Goal: Task Accomplishment & Management: Manage account settings

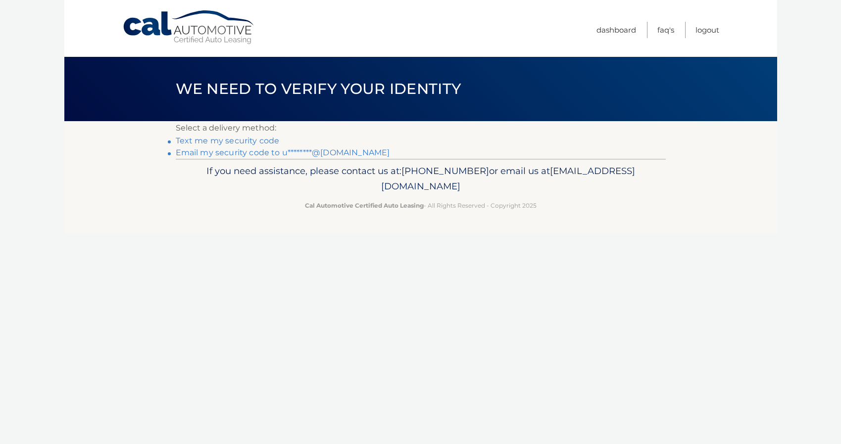
click at [239, 139] on link "Text me my security code" at bounding box center [228, 140] width 104 height 9
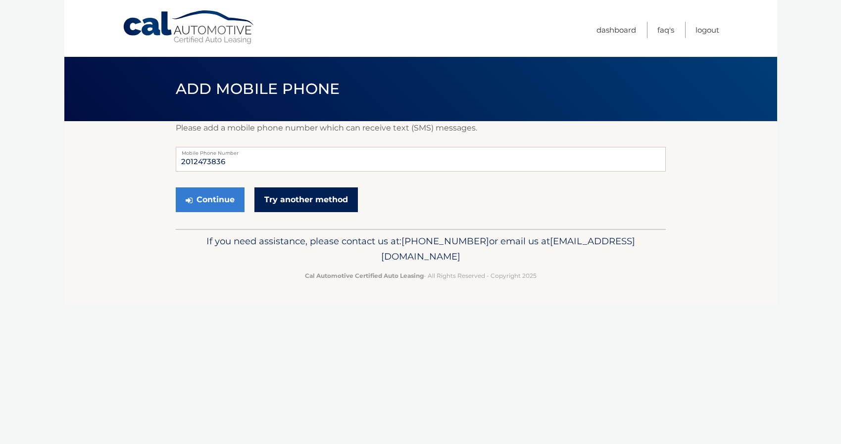
click at [284, 208] on link "Try another method" at bounding box center [305, 200] width 103 height 25
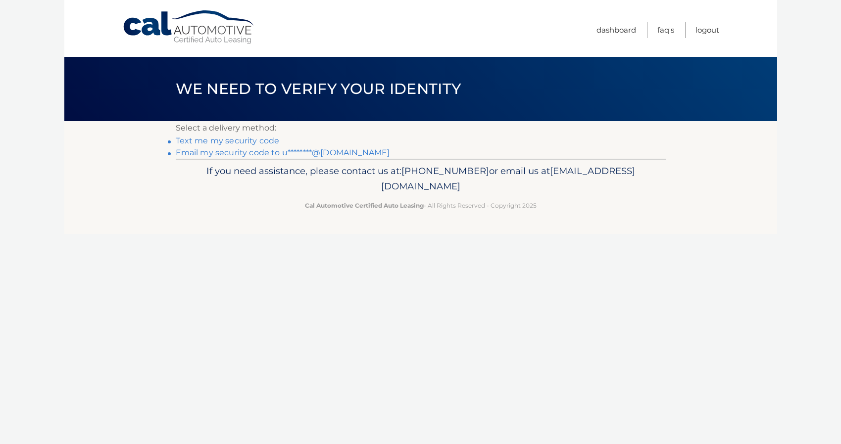
click at [226, 153] on link "Email my security code to u********@hotmail.com" at bounding box center [283, 152] width 214 height 9
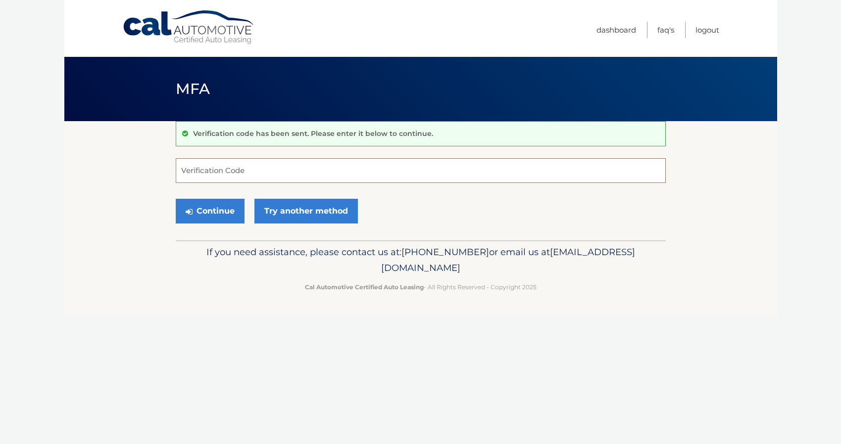
click at [243, 169] on input "Verification Code" at bounding box center [421, 170] width 490 height 25
type input "633964"
click at [226, 204] on button "Continue" at bounding box center [210, 211] width 69 height 25
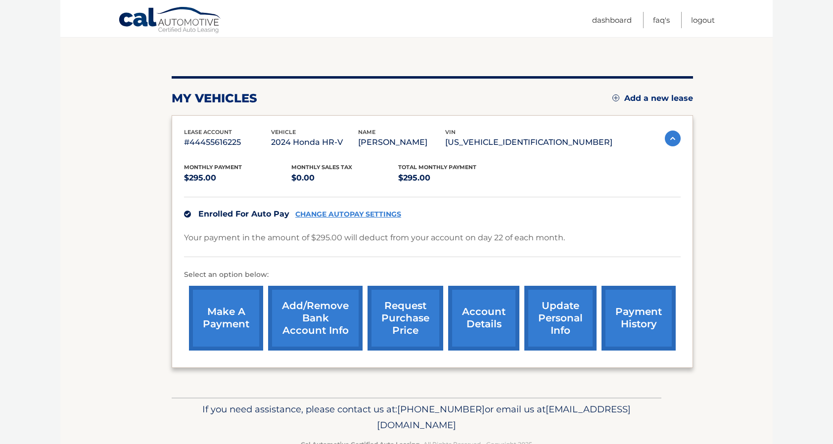
scroll to position [118, 0]
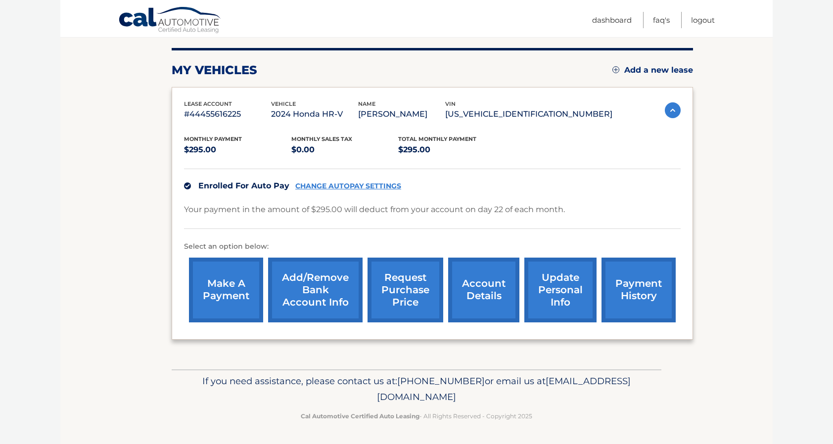
click at [542, 302] on link "update personal info" at bounding box center [561, 290] width 72 height 65
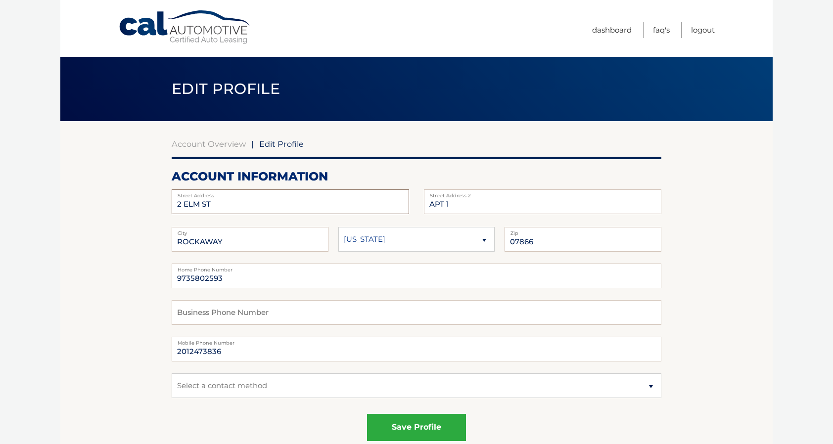
click at [216, 204] on input "2 ELM ST" at bounding box center [291, 202] width 238 height 25
type input "2"
type input "4 Green St"
type input "Franklin"
click at [356, 243] on select "Alaska Alabama Arkansas Arizona California" at bounding box center [417, 239] width 157 height 25
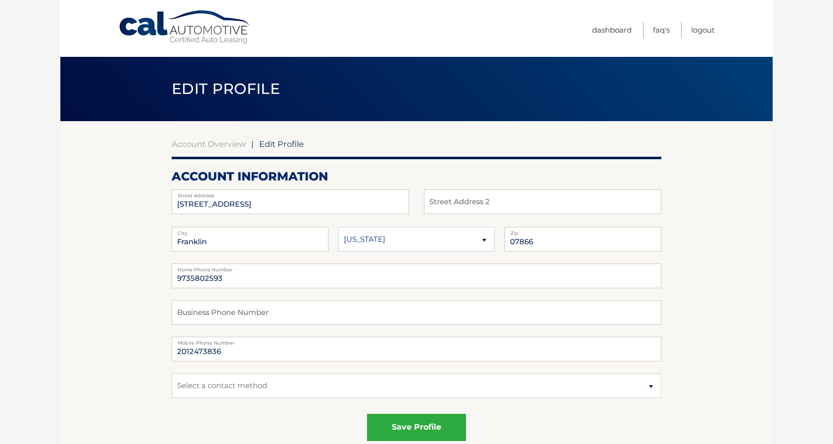
select select "NJ"
click at [339, 227] on select "Alaska Alabama Arkansas Arizona California" at bounding box center [417, 239] width 157 height 25
click at [543, 243] on input "07866" at bounding box center [583, 239] width 157 height 25
type input "07416"
click at [529, 280] on input "9735802593" at bounding box center [417, 276] width 490 height 25
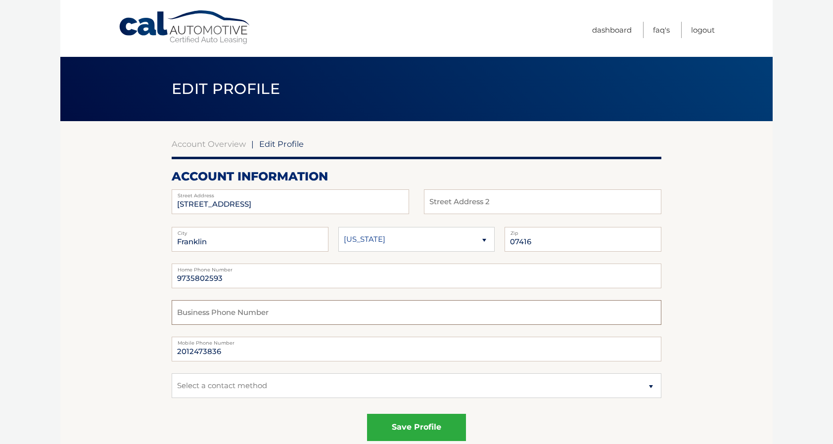
click at [552, 308] on input "text" at bounding box center [417, 312] width 490 height 25
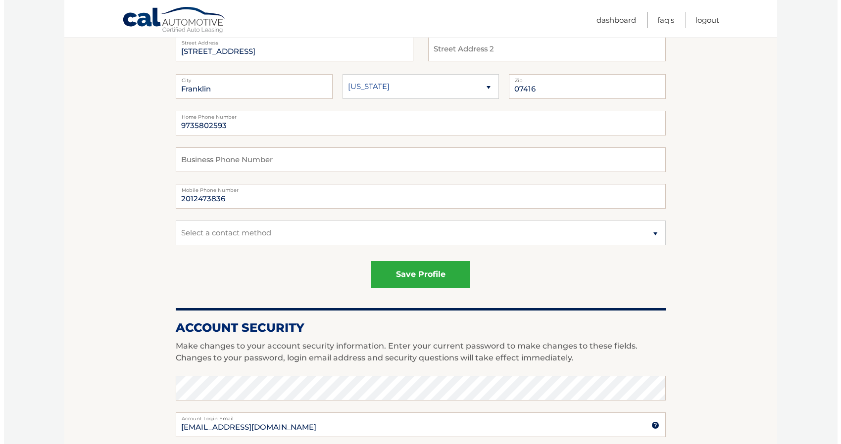
scroll to position [153, 0]
click at [433, 277] on button "save profile" at bounding box center [416, 274] width 99 height 27
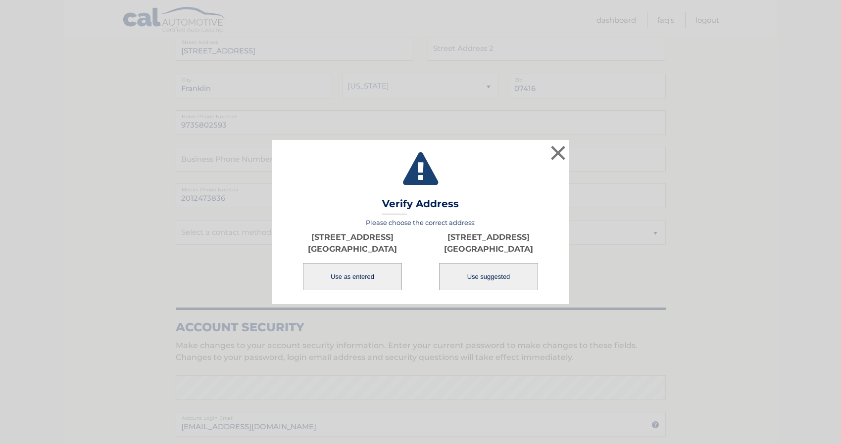
click at [474, 272] on button "Use suggested" at bounding box center [488, 276] width 99 height 27
type input "4 GREEN ST"
type input "FRANKLIN"
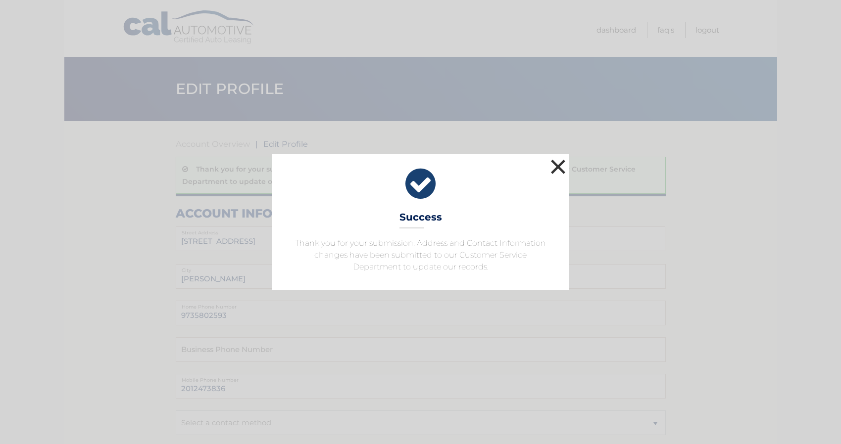
click at [560, 165] on button "×" at bounding box center [558, 167] width 20 height 20
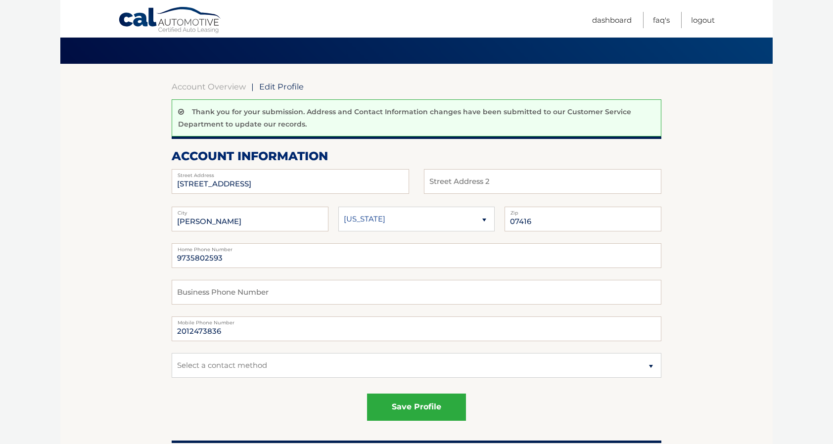
scroll to position [59, 0]
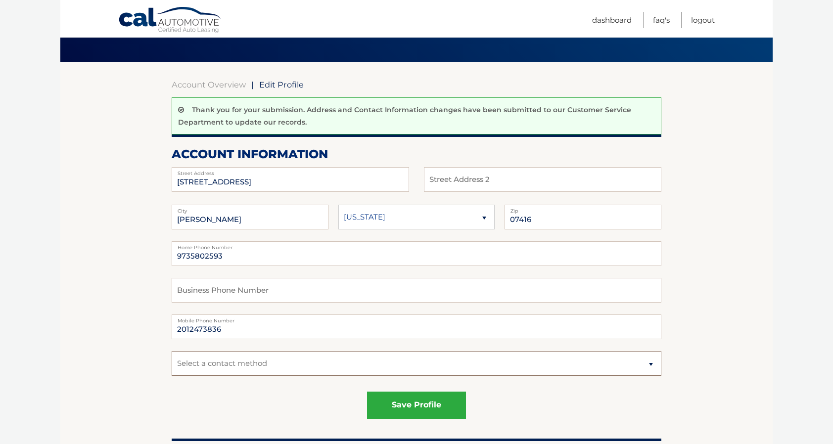
click at [649, 367] on select "Select a contact method Mobile Home" at bounding box center [417, 363] width 490 height 25
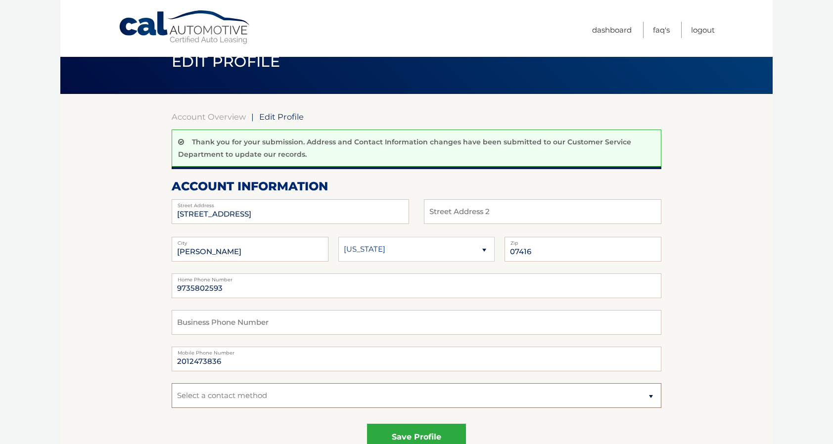
scroll to position [0, 0]
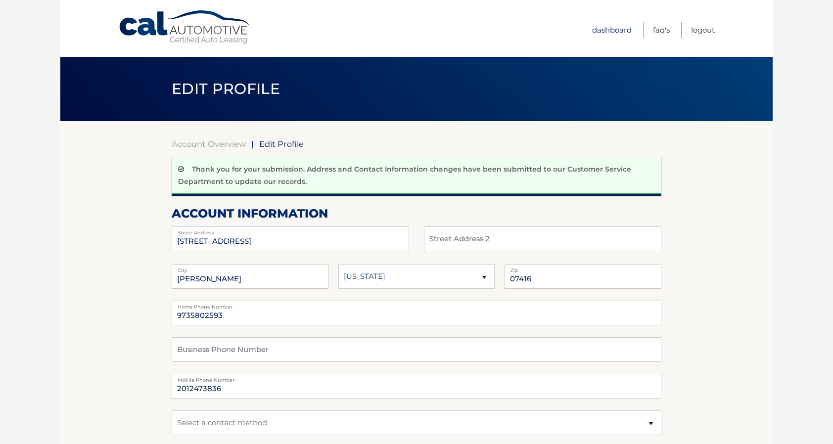
click at [613, 26] on link "Dashboard" at bounding box center [612, 30] width 40 height 16
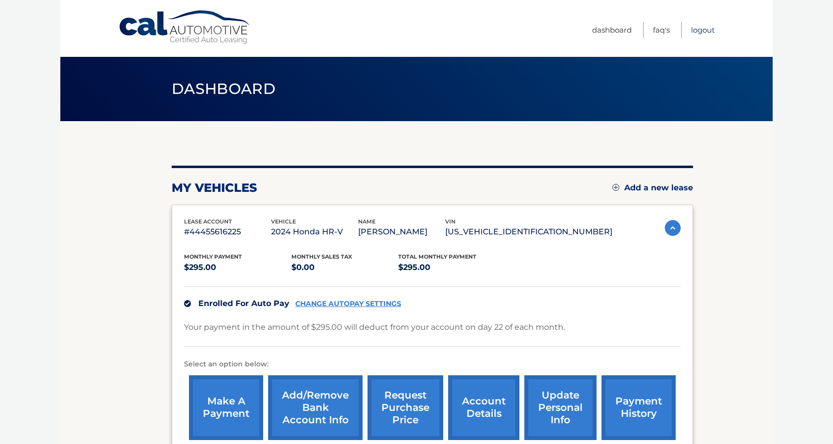
click at [701, 32] on link "Logout" at bounding box center [703, 30] width 24 height 16
